Goal: Obtain resource: Download file/media

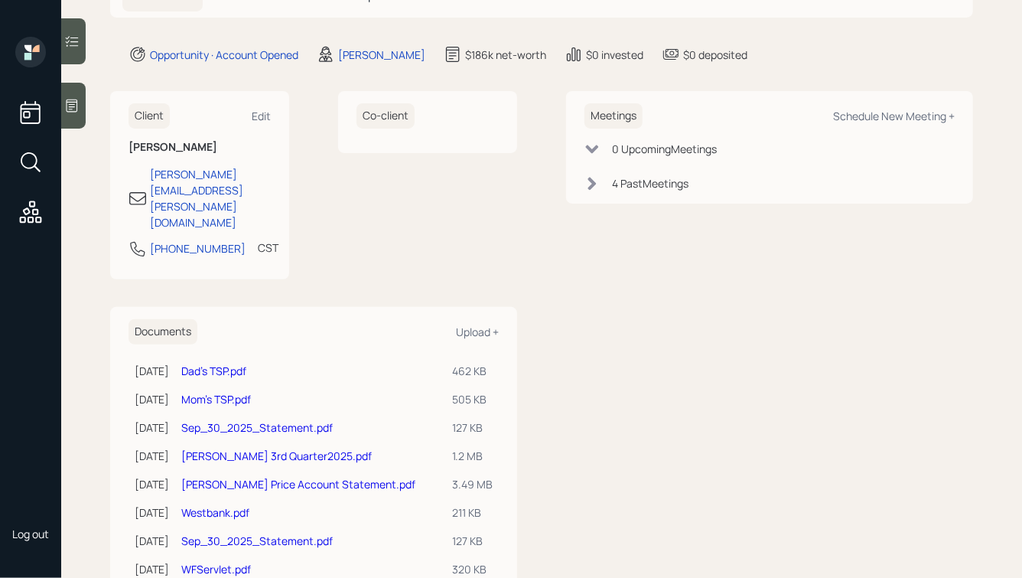
scroll to position [122, 0]
click at [284, 477] on link "[PERSON_NAME] Price Account Statement.pdf" at bounding box center [298, 484] width 234 height 15
